Goal: Find specific page/section: Find specific page/section

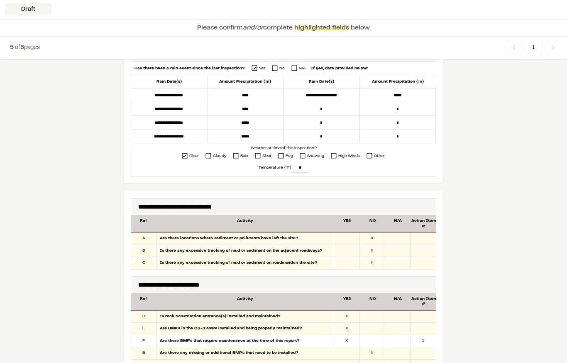
scroll to position [312, 0]
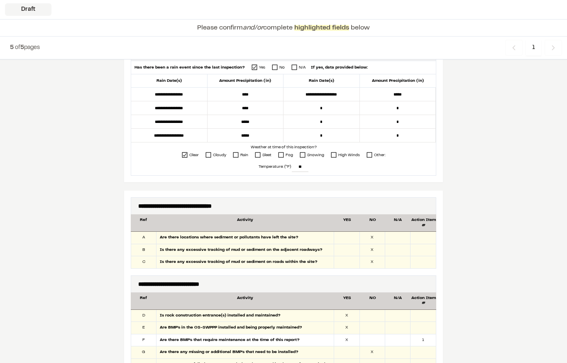
click at [402, 266] on div at bounding box center [397, 262] width 25 height 12
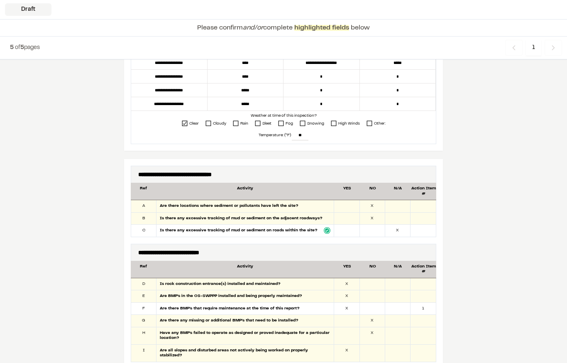
scroll to position [331, 0]
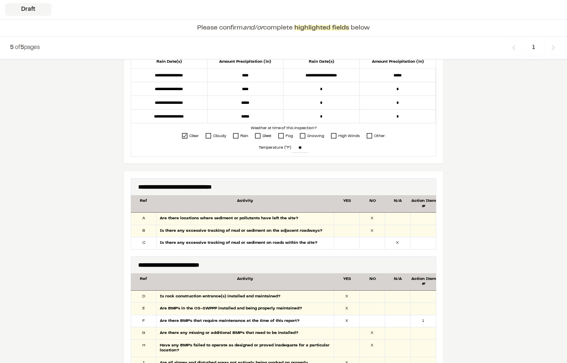
click at [372, 245] on div at bounding box center [372, 243] width 25 height 12
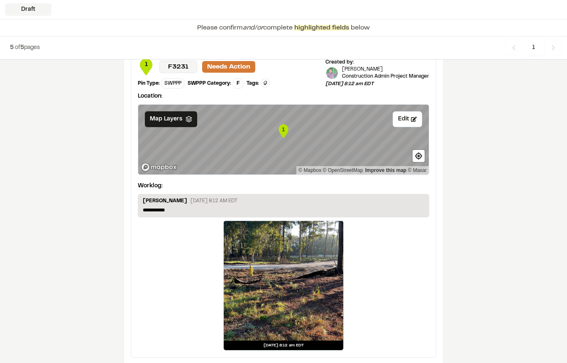
scroll to position [1366, 0]
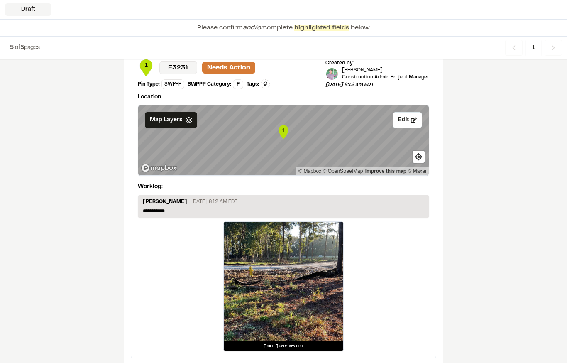
click at [425, 49] on span "Previous" at bounding box center [553, 48] width 17 height 16
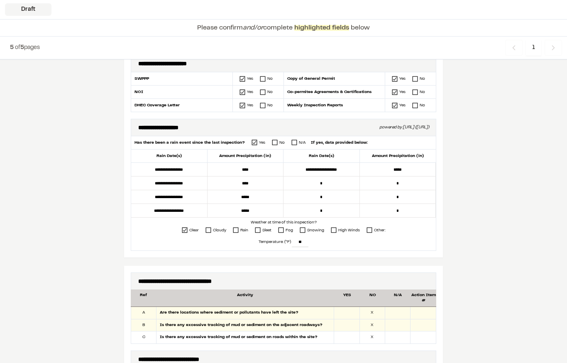
scroll to position [0, 0]
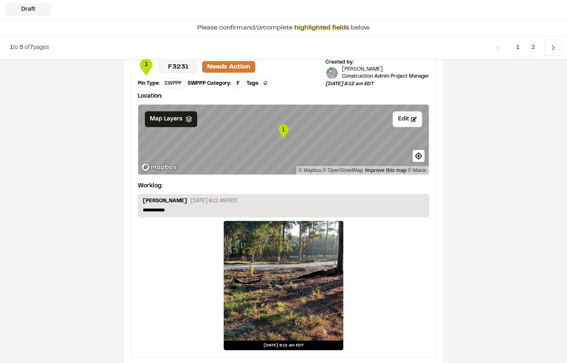
scroll to position [1366, 0]
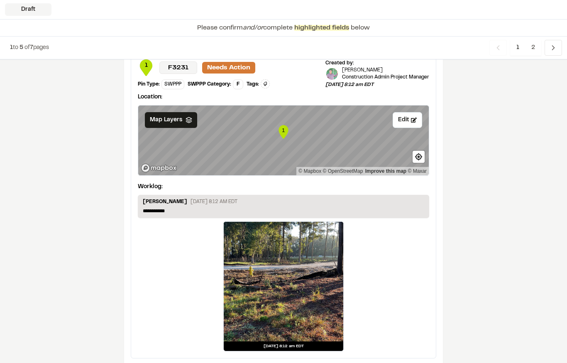
click at [540, 39] on div "1 to 5 of 7 pages Previous 1 2 Previous" at bounding box center [283, 48] width 567 height 23
click at [537, 49] on span "2" at bounding box center [533, 48] width 16 height 16
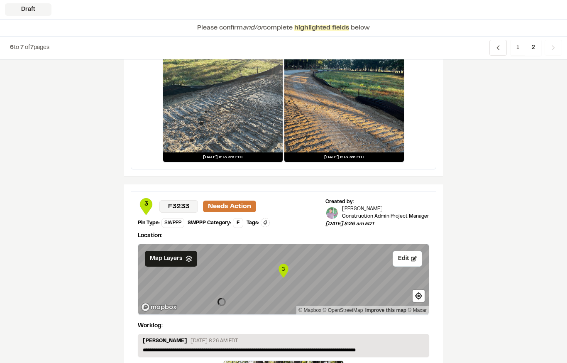
scroll to position [228, 0]
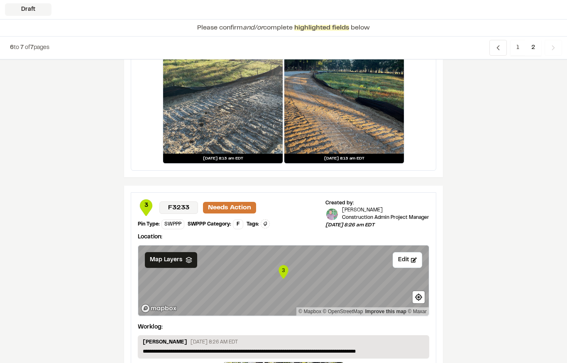
click at [536, 47] on span "2" at bounding box center [533, 48] width 16 height 16
click at [554, 50] on icon "Navigation" at bounding box center [554, 48] width 8 height 8
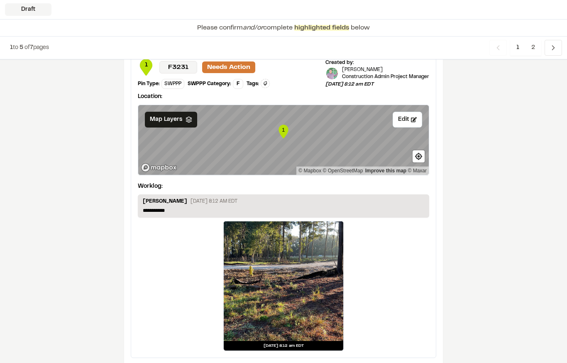
scroll to position [1366, 0]
click at [533, 49] on span "2" at bounding box center [533, 48] width 16 height 16
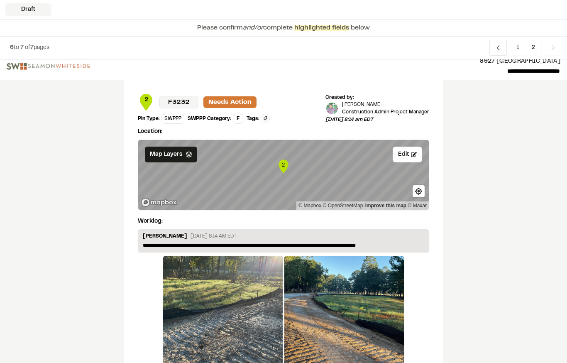
scroll to position [0, 0]
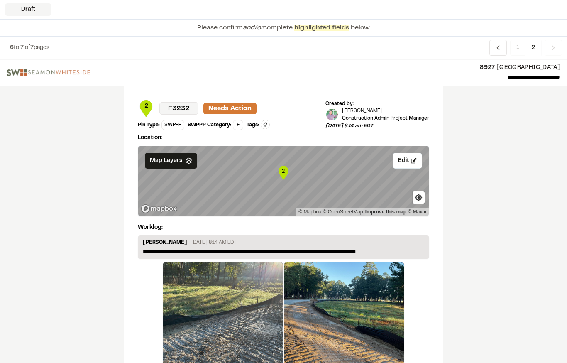
click at [498, 48] on polyline "Navigation" at bounding box center [499, 48] width 2 height 4
